Goal: Task Accomplishment & Management: Complete application form

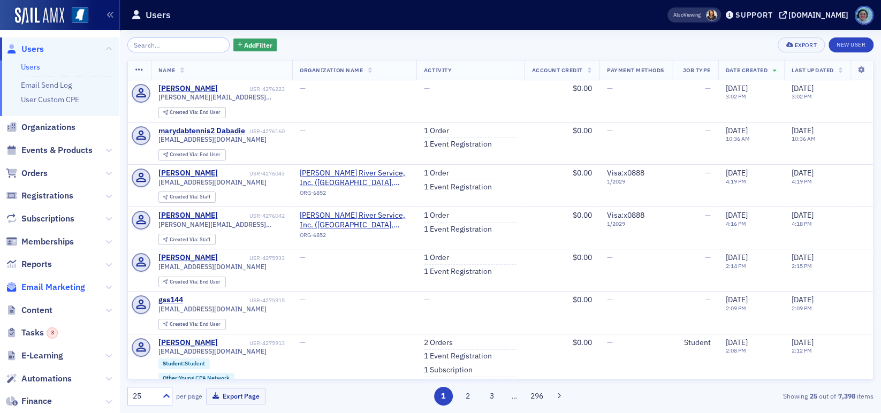
click at [53, 285] on span "Email Marketing" at bounding box center [53, 288] width 64 height 12
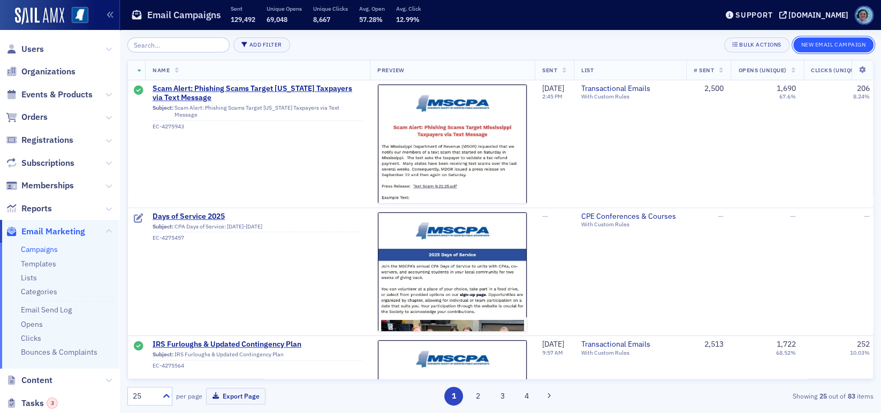
click at [820, 40] on button "New Email Campaign" at bounding box center [833, 44] width 80 height 15
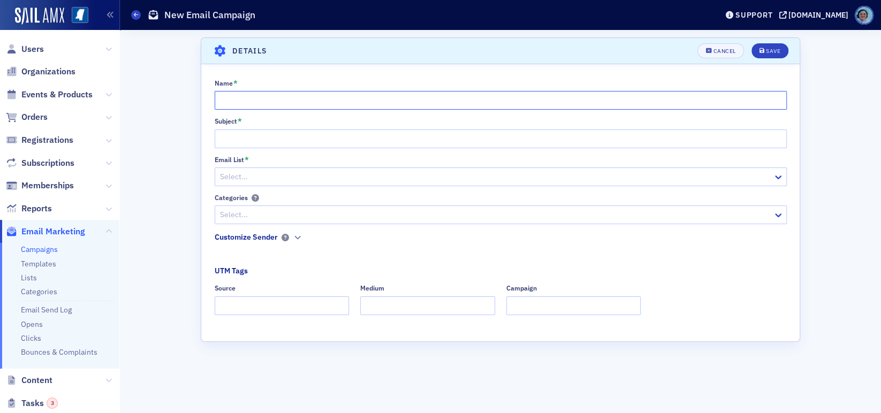
click at [384, 102] on input "Name *" at bounding box center [501, 100] width 572 height 19
type input "d"
type input "DAYS OF SERVICE 2025"
type input "Days of Service 2025"
click at [304, 170] on div at bounding box center [495, 176] width 553 height 13
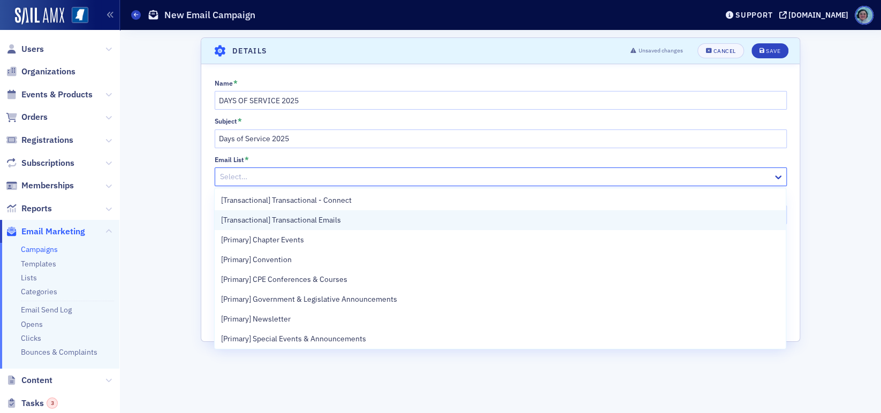
click at [363, 215] on div "[Transactional] Transactional Emails" at bounding box center [500, 220] width 558 height 11
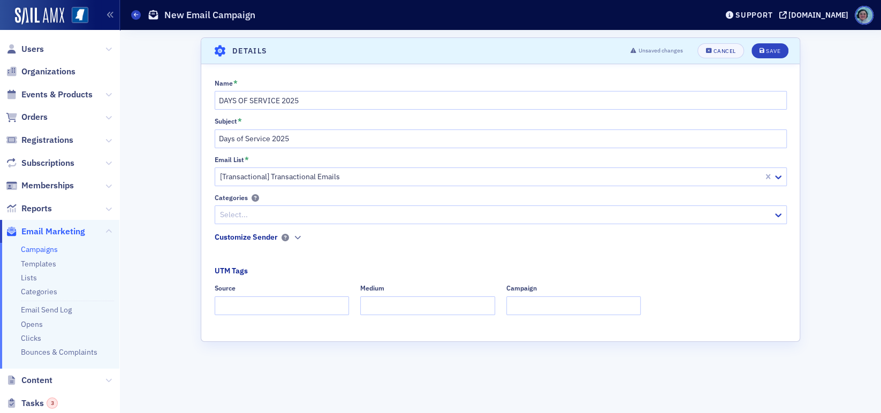
click at [767, 41] on header "Details Unsaved changes Cancel Save" at bounding box center [500, 51] width 599 height 26
click at [770, 45] on button "Save" at bounding box center [770, 50] width 37 height 15
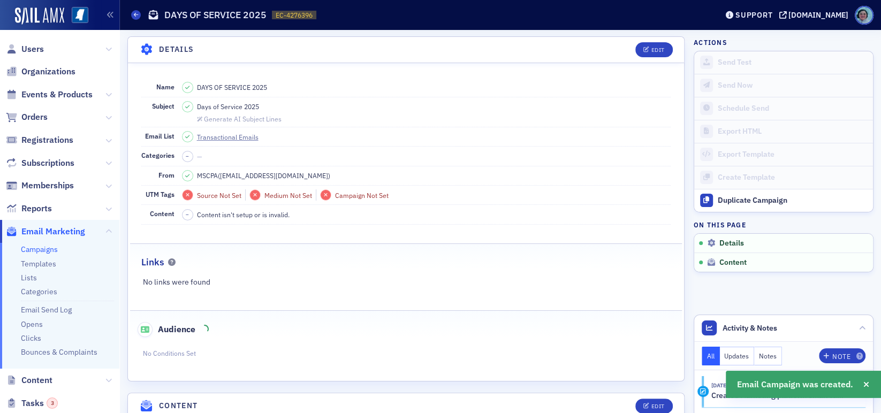
scroll to position [50, 0]
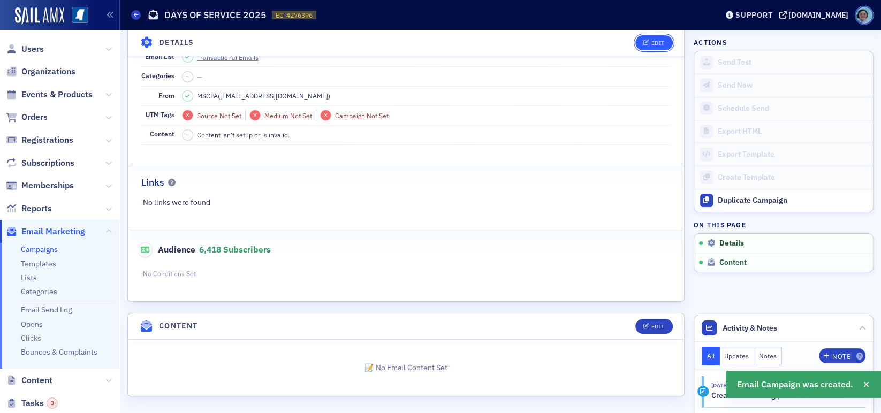
click at [651, 40] on div "Edit" at bounding box center [657, 43] width 13 height 6
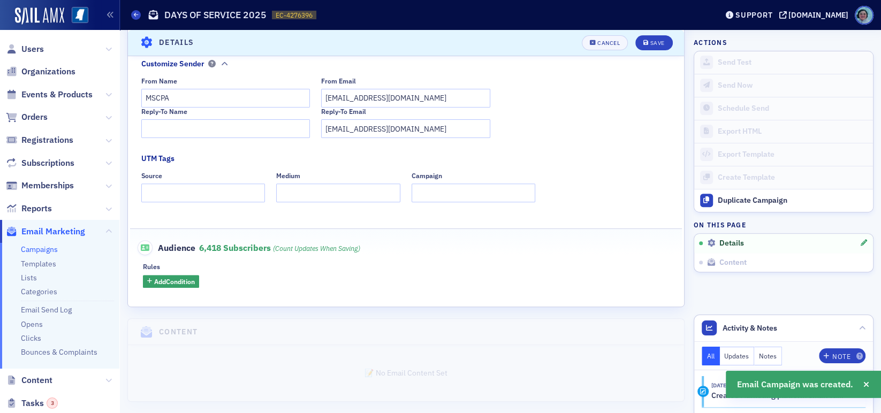
scroll to position [240, 0]
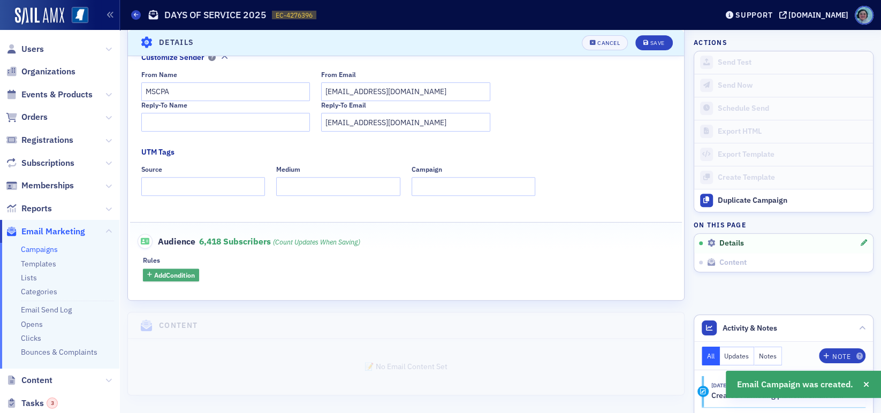
click at [182, 270] on span "Add Condition" at bounding box center [174, 275] width 41 height 10
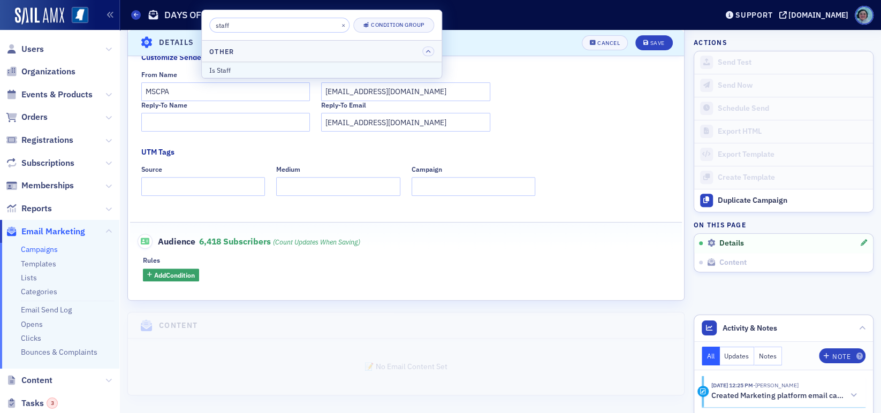
type input "staff"
click at [268, 67] on div "Is Staff" at bounding box center [321, 70] width 225 height 10
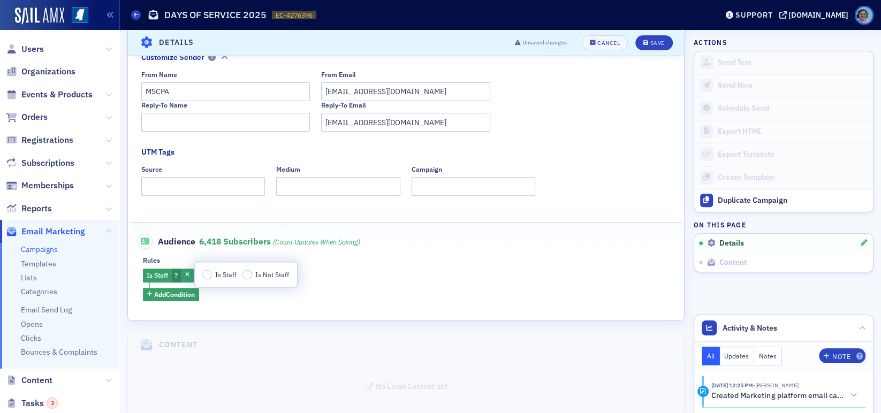
click at [225, 277] on span "Is Staff" at bounding box center [225, 274] width 21 height 9
click at [212, 277] on input "Is Staff" at bounding box center [207, 275] width 10 height 10
click at [188, 291] on span "Add Condition" at bounding box center [174, 295] width 41 height 10
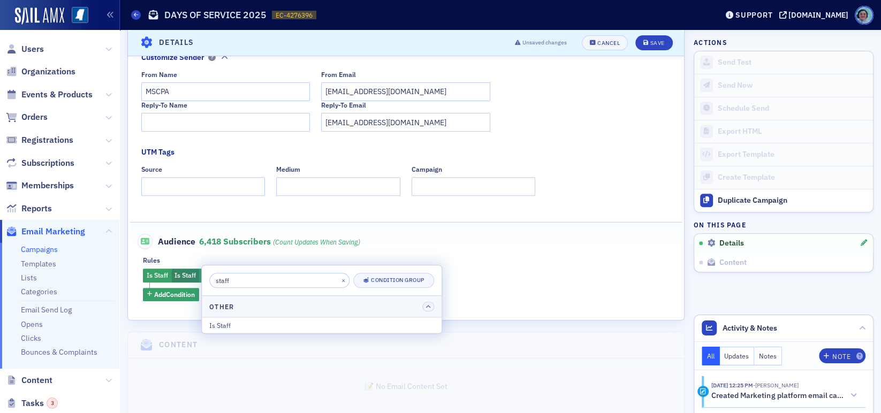
click at [231, 279] on input "staff" at bounding box center [279, 280] width 140 height 15
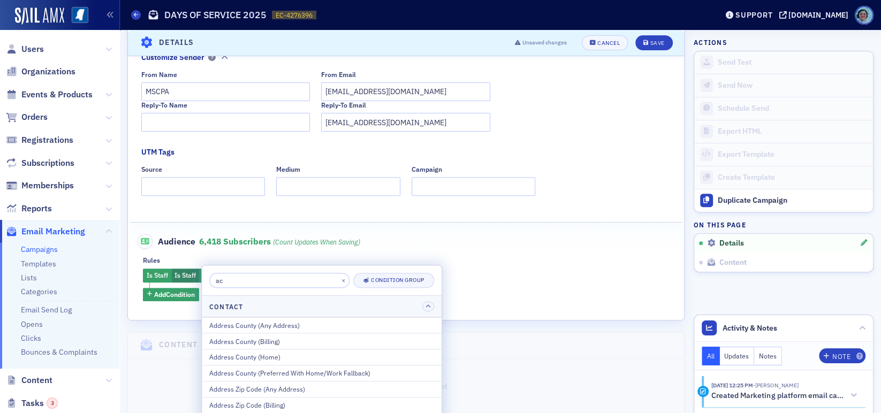
type input "a"
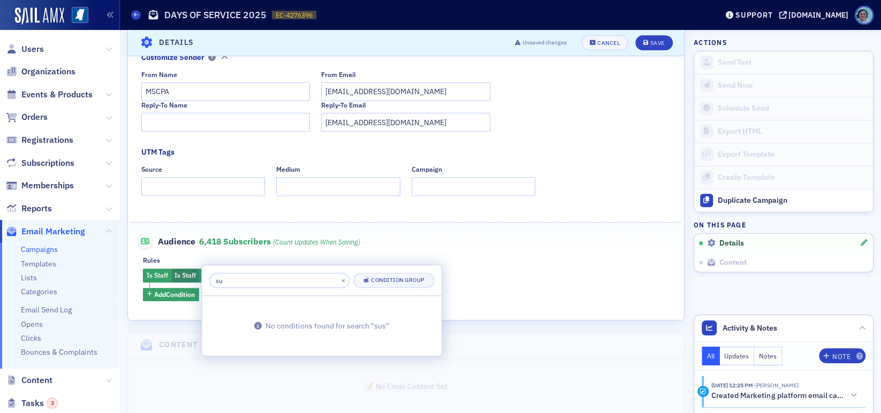
type input "s"
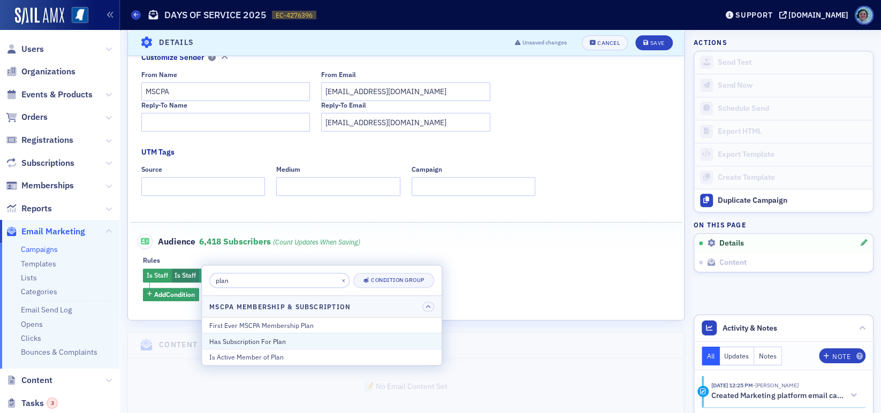
type input "plan"
click at [304, 334] on button "Has Subscription For Plan" at bounding box center [322, 341] width 240 height 16
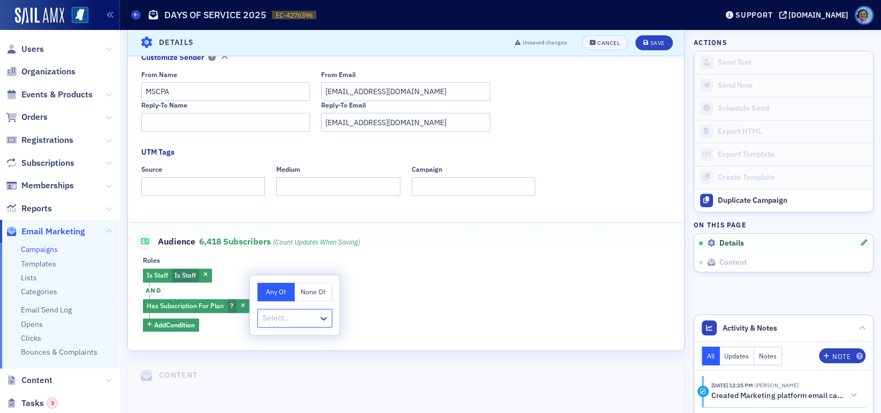
click at [306, 317] on div at bounding box center [290, 318] width 56 height 13
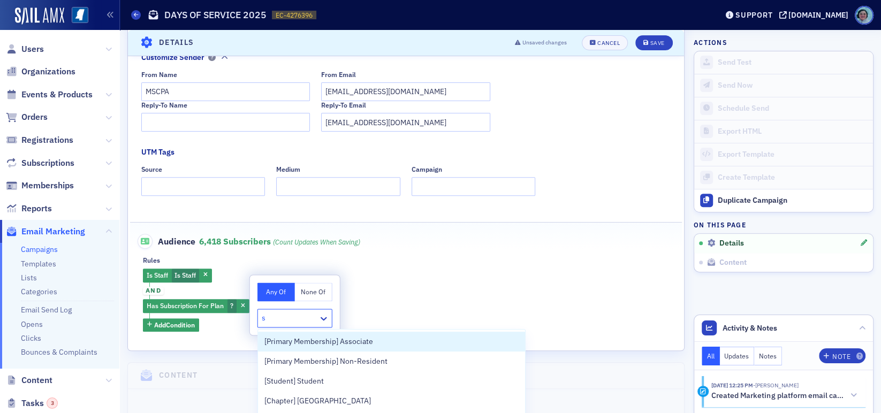
type input "s"
click at [371, 297] on div "Is Staff Is Staff and Has Subscription For Plan ? Add Condition" at bounding box center [406, 300] width 526 height 63
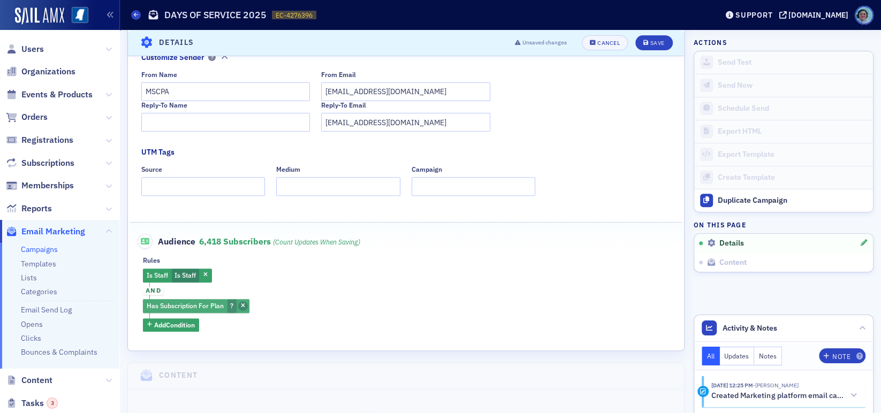
click at [245, 304] on icon "button" at bounding box center [243, 307] width 4 height 6
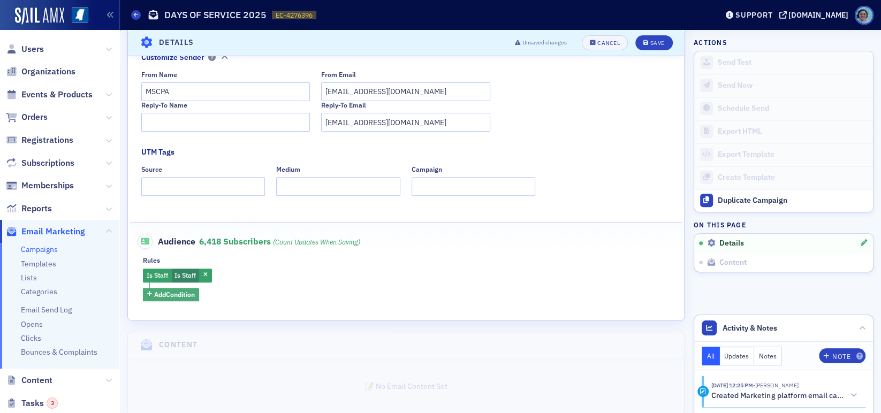
click at [183, 294] on span "Add Condition" at bounding box center [174, 295] width 41 height 10
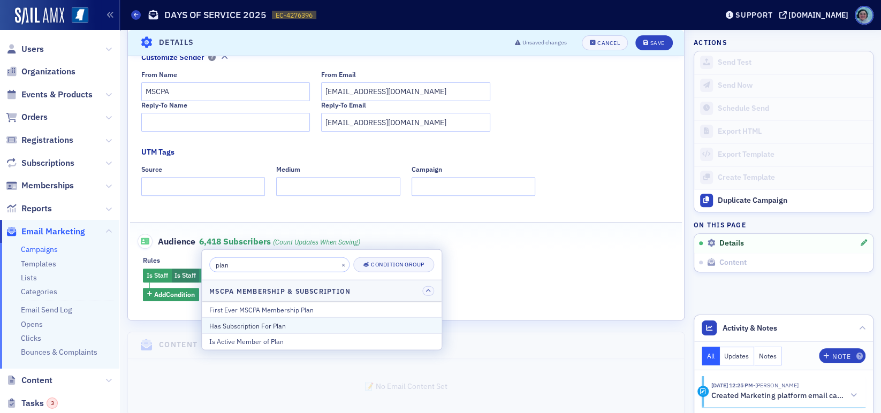
click at [254, 321] on div "Has Subscription For Plan" at bounding box center [321, 326] width 225 height 10
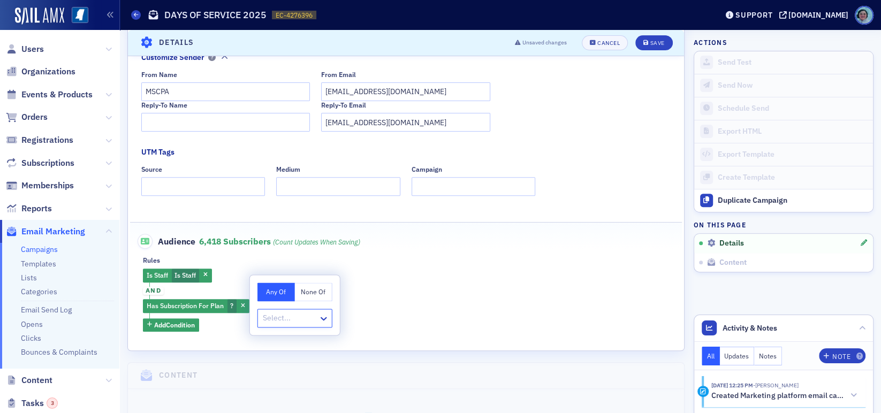
click at [292, 326] on div "Select..." at bounding box center [295, 318] width 75 height 19
type input "st"
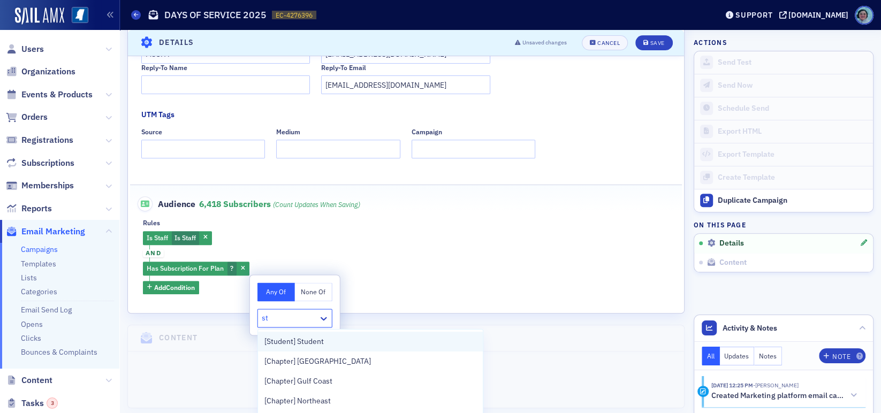
scroll to position [291, 0]
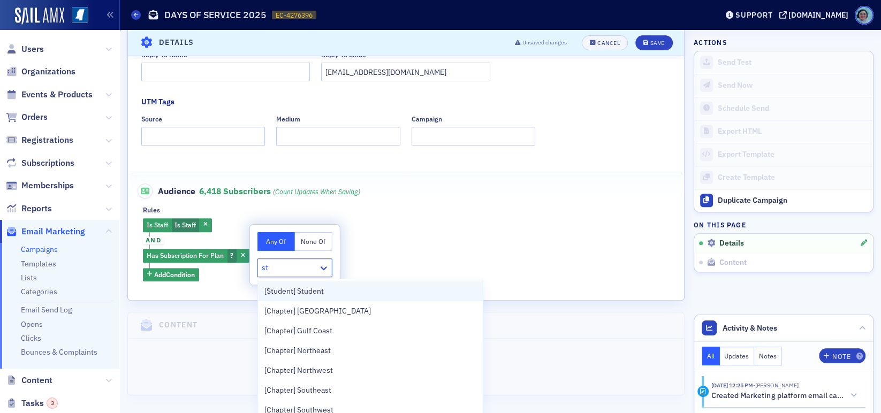
click at [388, 289] on div "[Student] Student" at bounding box center [370, 291] width 212 height 11
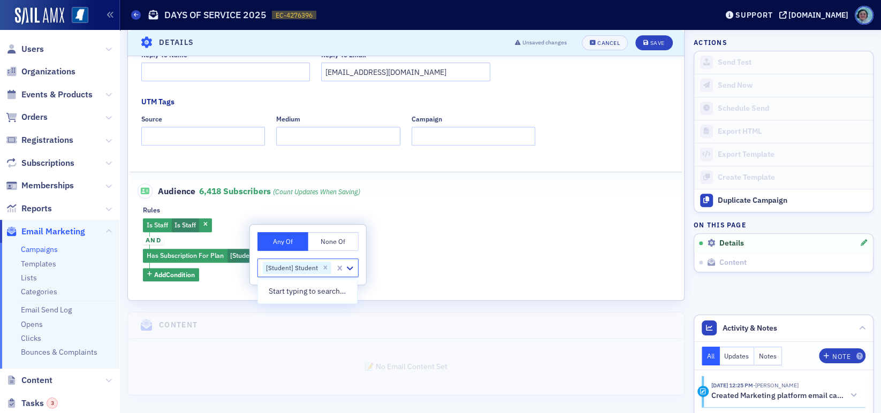
click at [423, 262] on div "Is Staff Is Staff and Has Subscription For Plan [Student] Student Add Condition" at bounding box center [406, 249] width 526 height 63
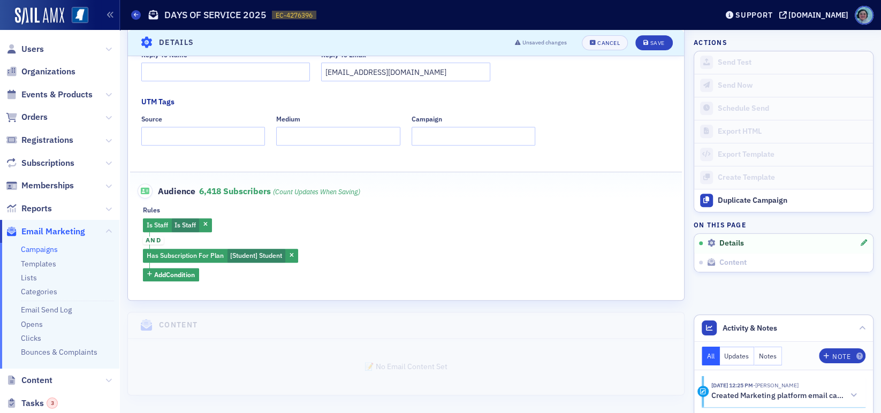
click at [151, 238] on span "and" at bounding box center [153, 241] width 21 height 9
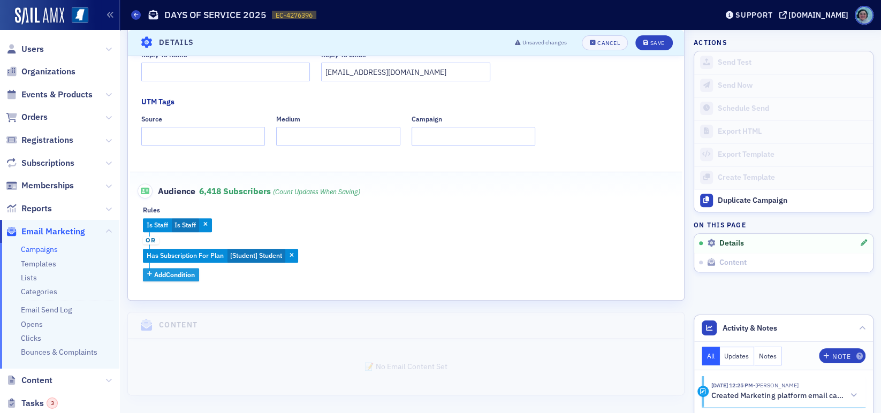
click at [188, 278] on span "Add Condition" at bounding box center [174, 275] width 41 height 10
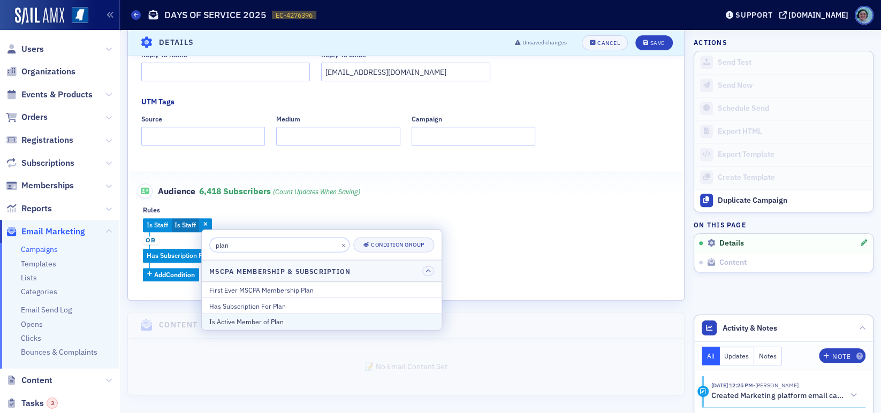
click at [279, 317] on div "Is Active Member of Plan" at bounding box center [321, 322] width 225 height 10
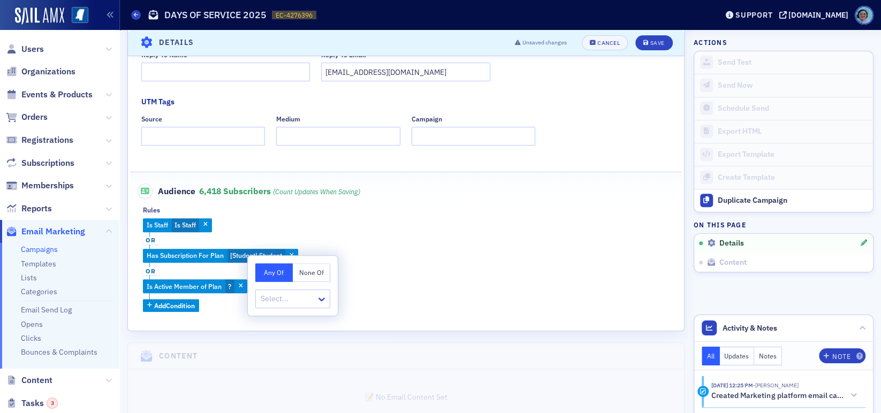
click at [242, 284] on icon "button" at bounding box center [241, 287] width 4 height 6
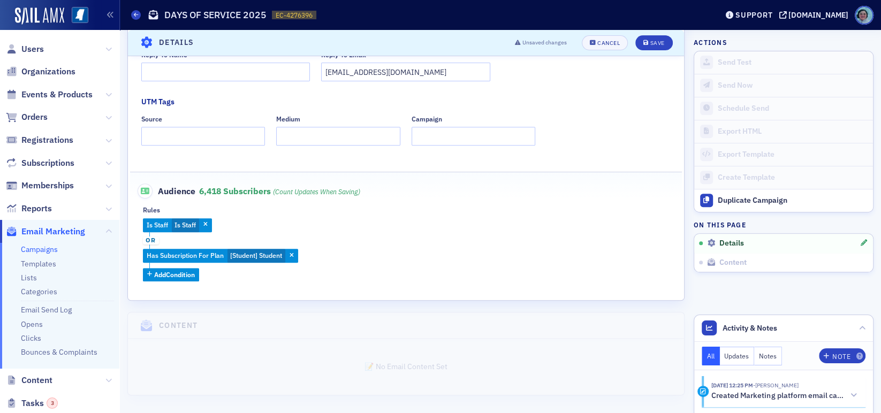
click at [174, 281] on fieldset "Audience 6,418 Subscribers (count updates when saving) Rules Is Staff Is Staff …" at bounding box center [406, 228] width 553 height 113
click at [173, 276] on span "Add Condition" at bounding box center [174, 275] width 41 height 10
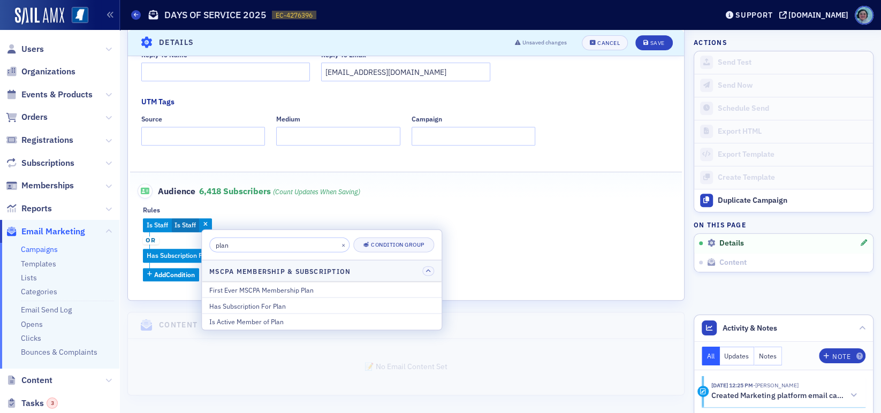
drag, startPoint x: 251, startPoint y: 243, endPoint x: 99, endPoint y: 221, distance: 153.6
click at [99, 222] on body "Users Organizations Events & Products Orders Registrations Subscriptions Member…" at bounding box center [440, 206] width 881 height 413
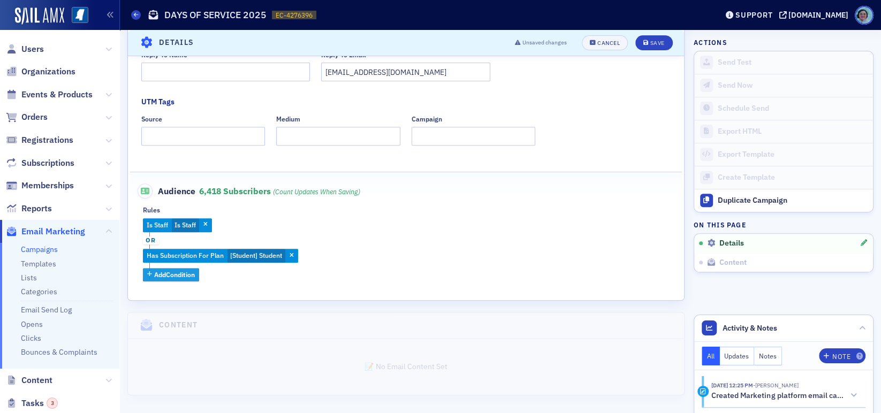
click at [179, 277] on span "Add Condition" at bounding box center [174, 275] width 41 height 10
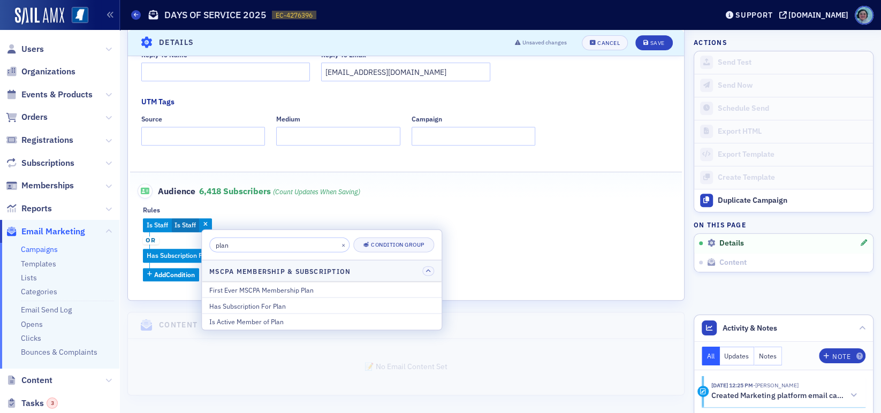
click at [235, 246] on input "plan" at bounding box center [279, 245] width 140 height 15
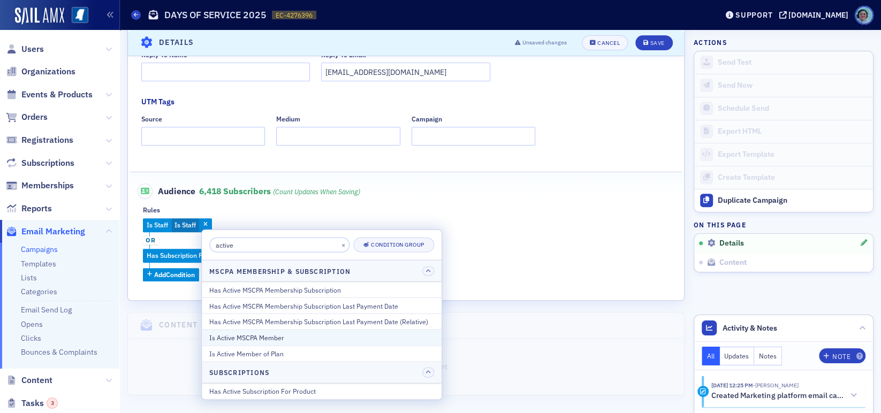
type input "active"
click at [284, 339] on div "Is Active MSCPA Member" at bounding box center [321, 338] width 225 height 10
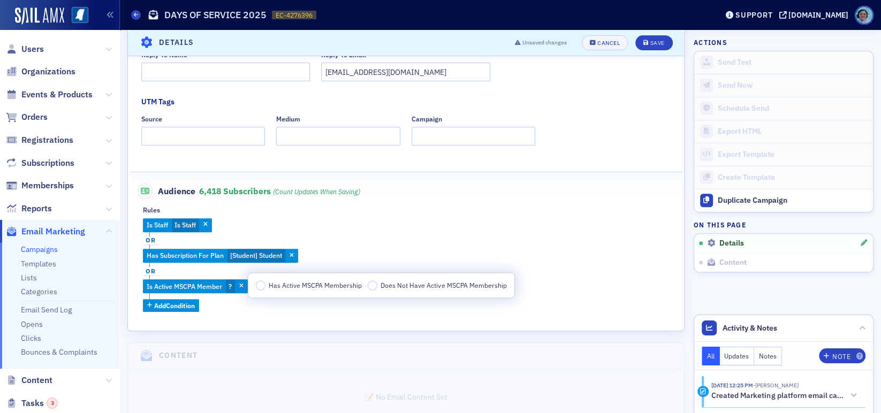
click at [265, 285] on label "Has Active MSCPA Membership" at bounding box center [309, 286] width 107 height 10
click at [265, 285] on input "Has Active MSCPA Membership" at bounding box center [261, 286] width 10 height 10
click at [180, 304] on span "Add Condition" at bounding box center [174, 306] width 41 height 10
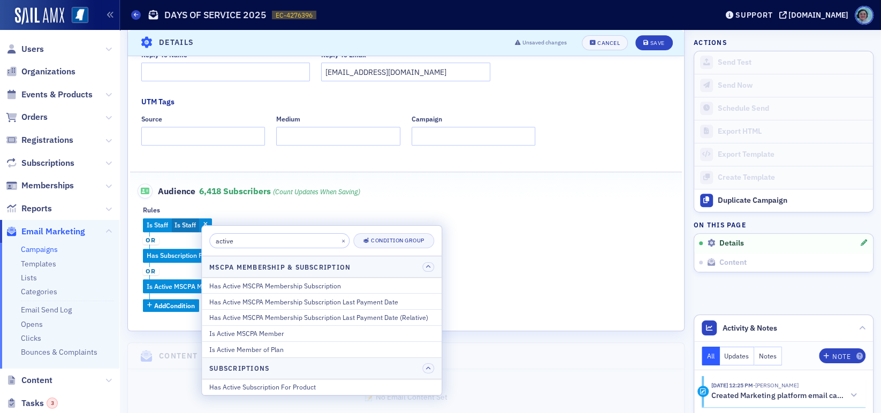
drag, startPoint x: 257, startPoint y: 248, endPoint x: 210, endPoint y: 239, distance: 47.5
click at [210, 239] on input "active" at bounding box center [279, 240] width 140 height 15
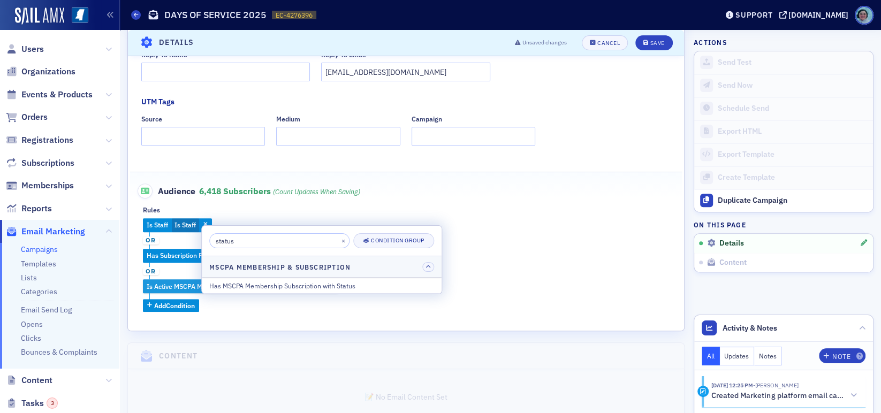
type input "status"
click at [290, 282] on div "Has MSCPA Membership Subscription with Status" at bounding box center [321, 286] width 225 height 10
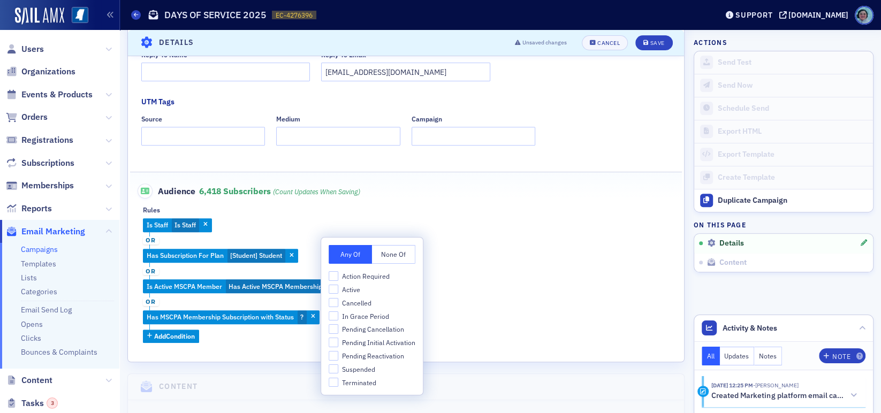
click at [368, 365] on span "Suspended" at bounding box center [358, 369] width 33 height 9
click at [338, 365] on input "Suspended" at bounding box center [334, 370] width 10 height 10
checkbox input "true"
click at [443, 315] on div "Is Staff Is Staff or Has Subscription For Plan [Student] Student or Is Active M…" at bounding box center [406, 280] width 526 height 125
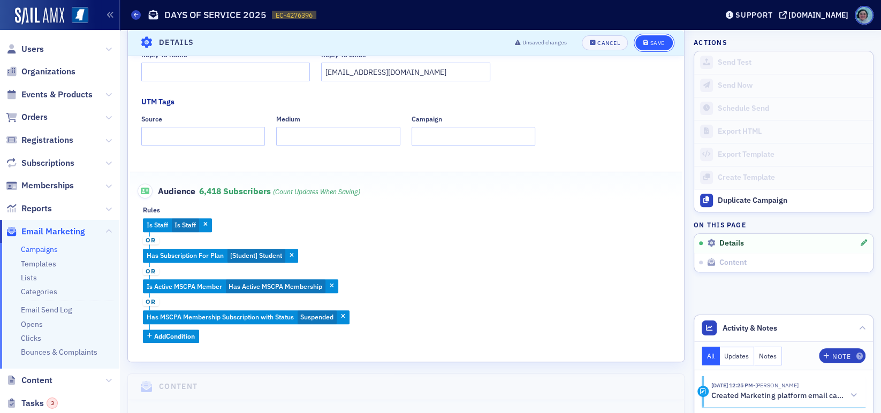
click at [658, 48] on button "Save" at bounding box center [654, 42] width 37 height 15
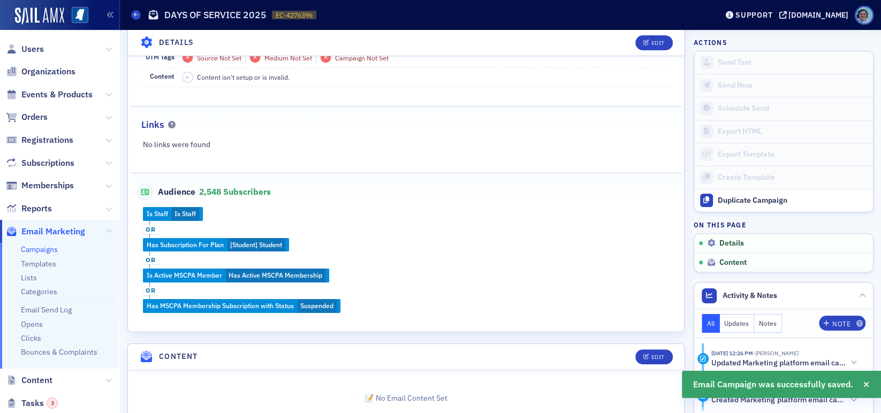
scroll to position [217, 0]
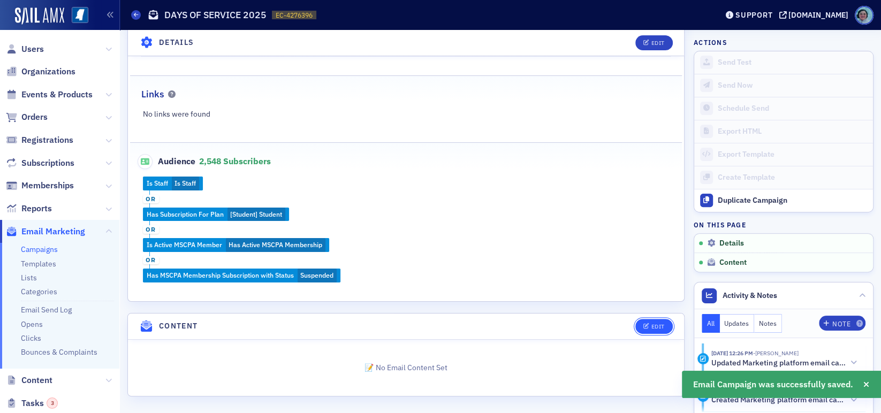
click at [651, 324] on div "Edit" at bounding box center [657, 327] width 13 height 6
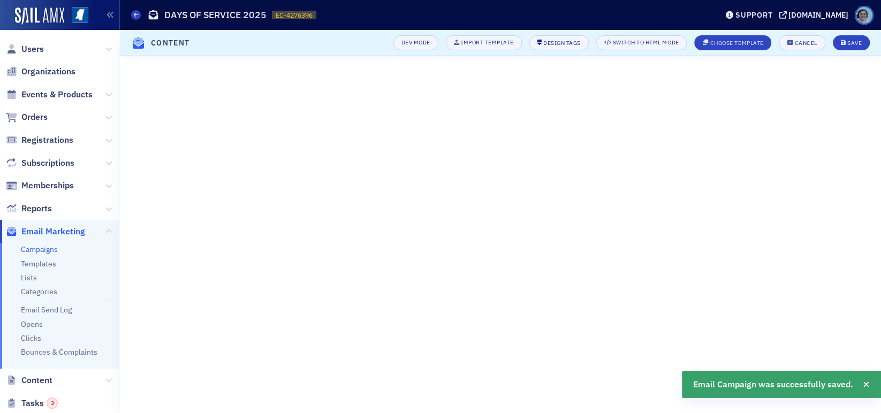
scroll to position [123, 0]
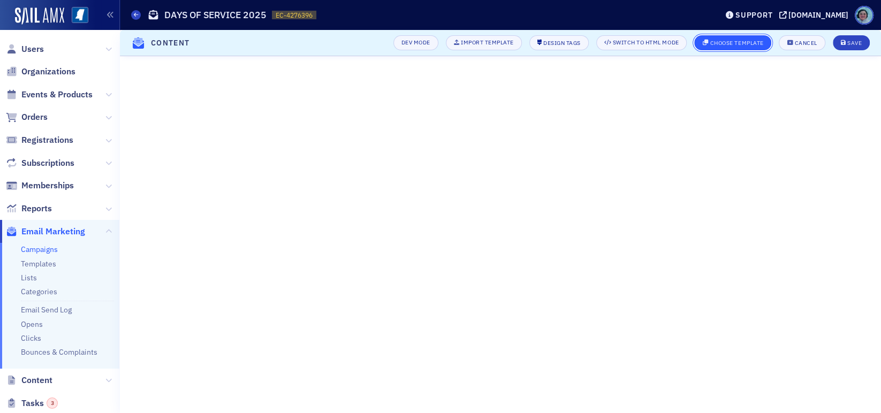
click at [749, 40] on div "Choose Template" at bounding box center [737, 43] width 54 height 6
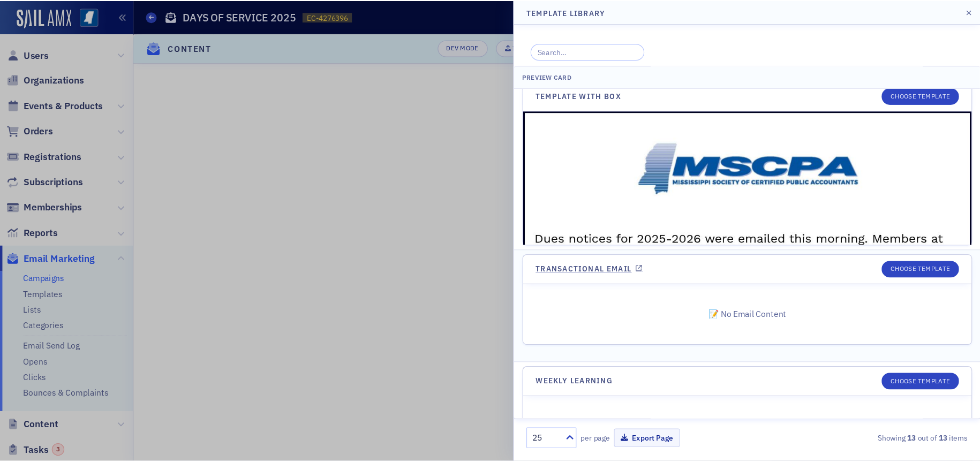
scroll to position [1439, 0]
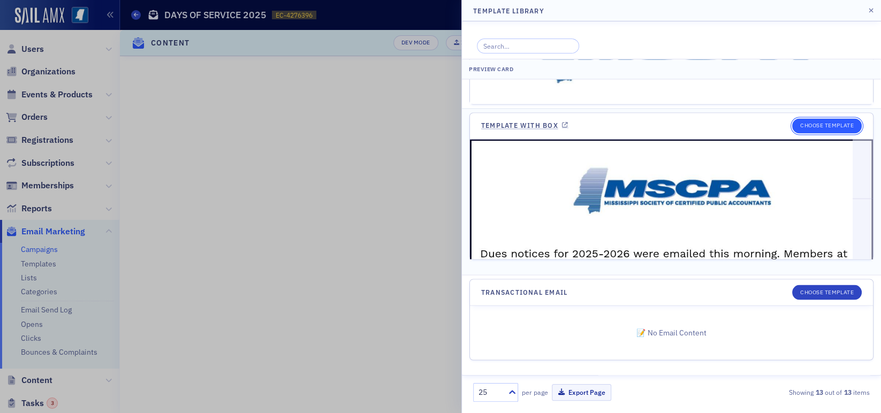
click at [808, 124] on button "Choose Template" at bounding box center [827, 125] width 70 height 15
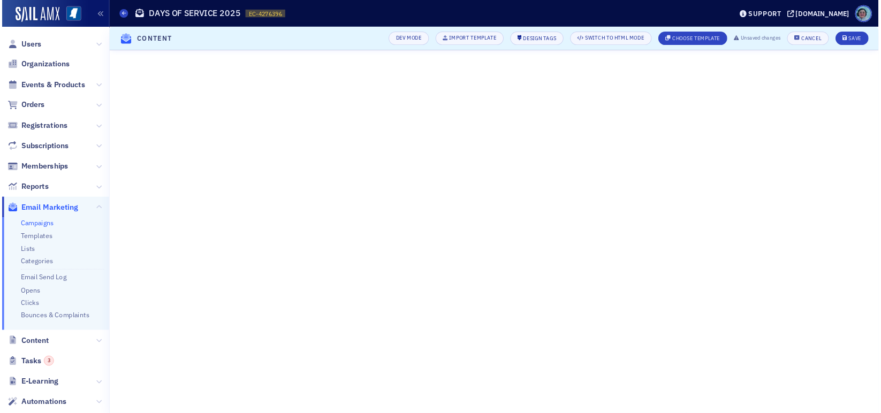
scroll to position [123, 0]
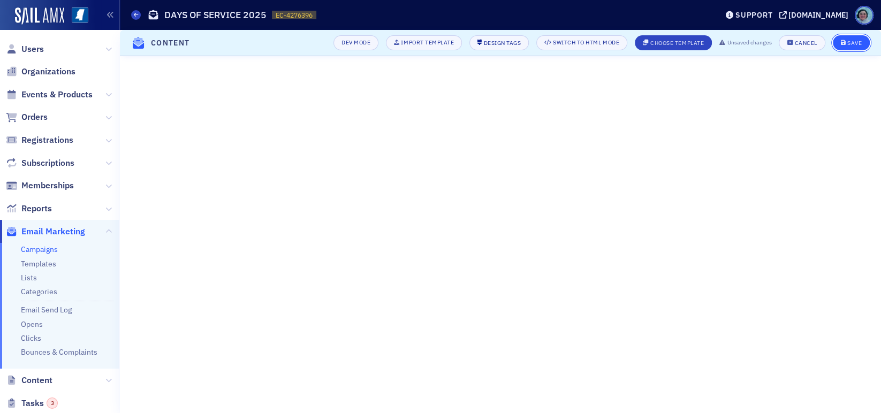
click at [861, 40] on button "Save" at bounding box center [851, 42] width 37 height 15
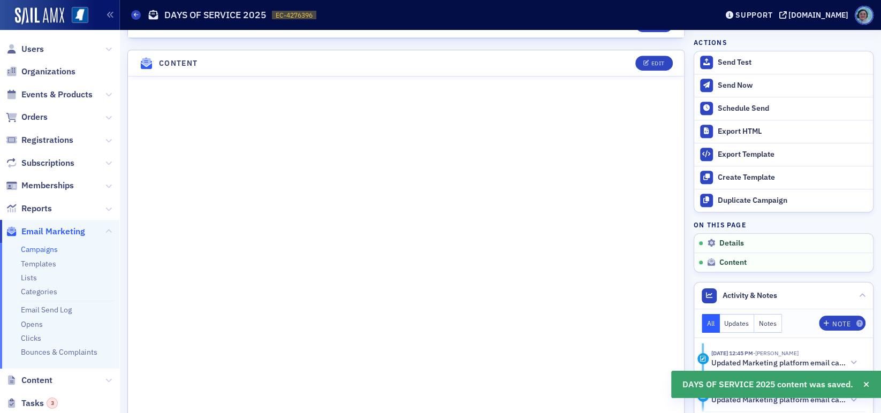
scroll to position [546, 0]
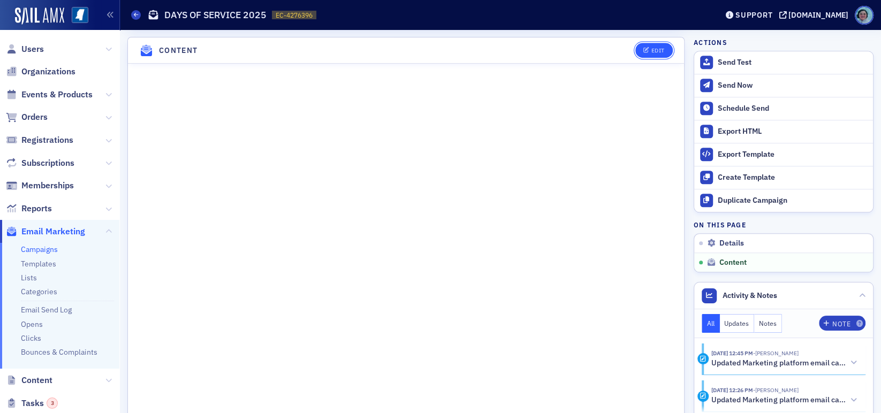
click at [656, 52] on button "Edit" at bounding box center [654, 50] width 37 height 15
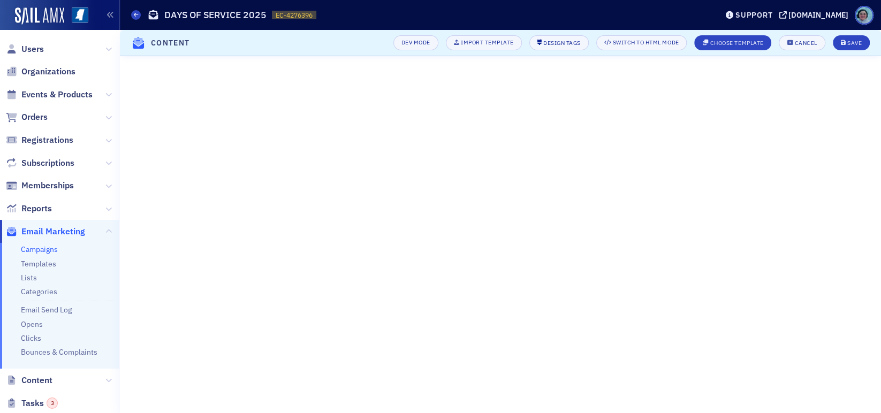
scroll to position [175, 0]
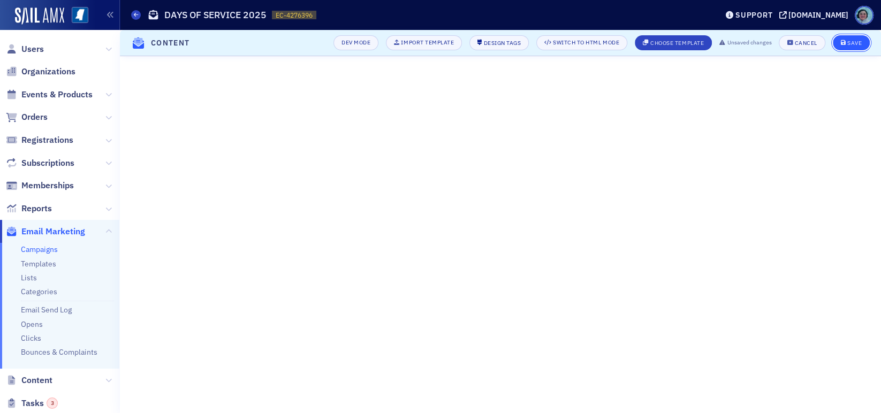
click at [849, 41] on div "Save" at bounding box center [855, 43] width 14 height 6
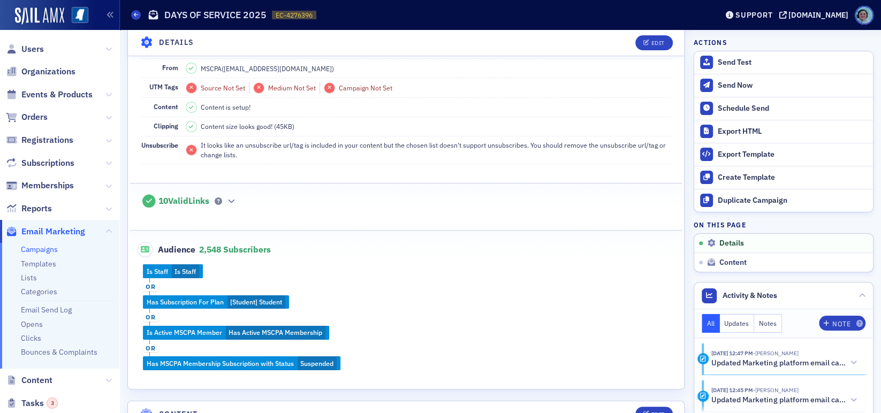
scroll to position [114, 0]
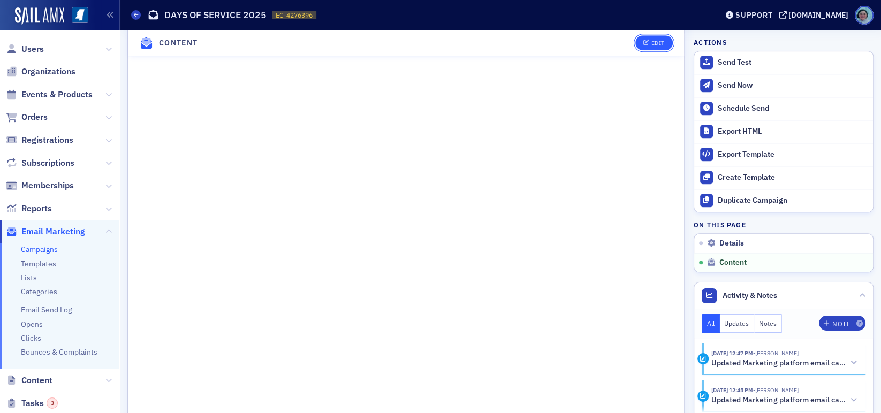
click at [657, 40] on button "Edit" at bounding box center [654, 42] width 37 height 15
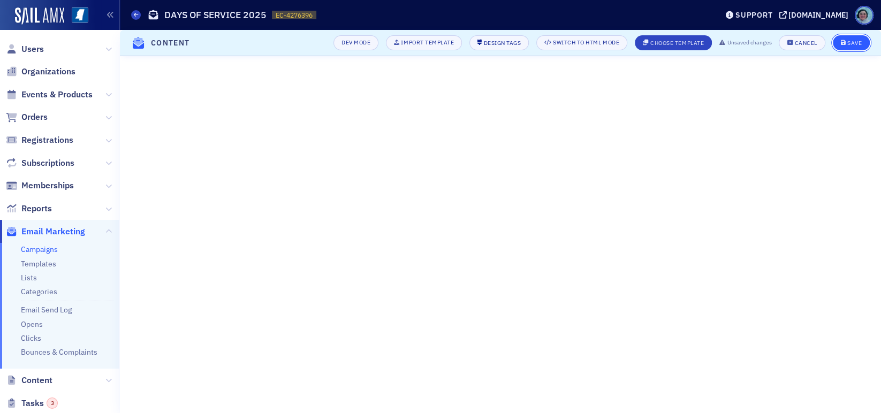
click at [849, 46] on div "Save" at bounding box center [855, 43] width 14 height 6
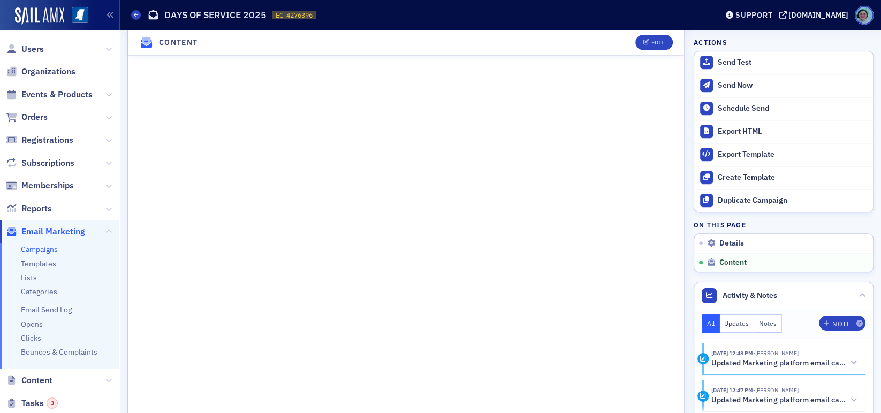
scroll to position [608, 0]
click at [653, 40] on div "Edit" at bounding box center [657, 43] width 13 height 6
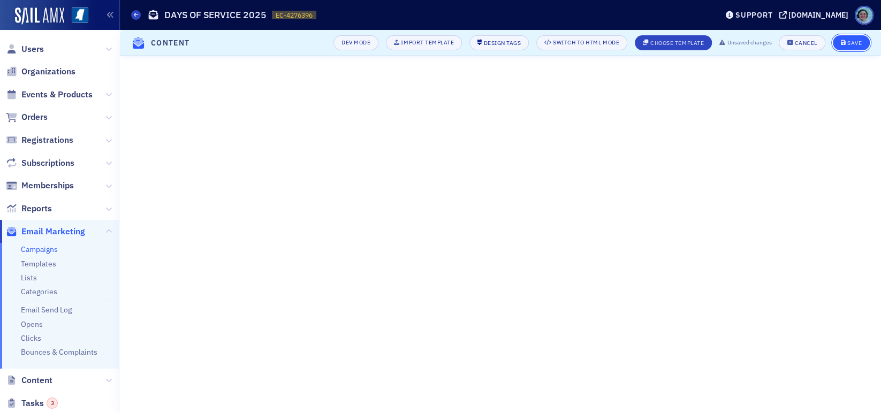
click at [846, 42] on span "Save" at bounding box center [851, 43] width 21 height 6
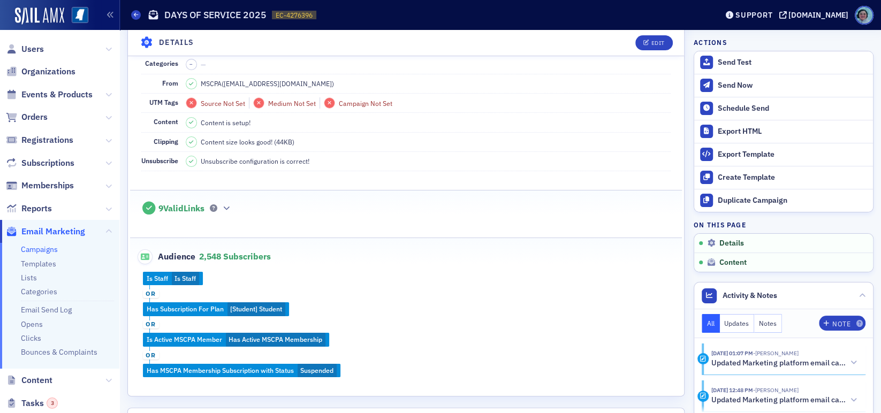
scroll to position [512, 0]
